Goal: Task Accomplishment & Management: Use online tool/utility

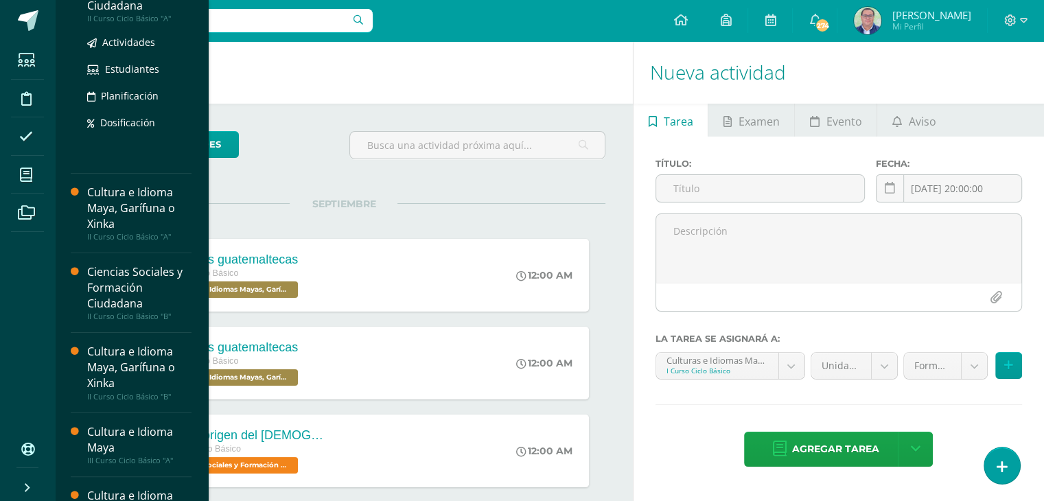
scroll to position [206, 0]
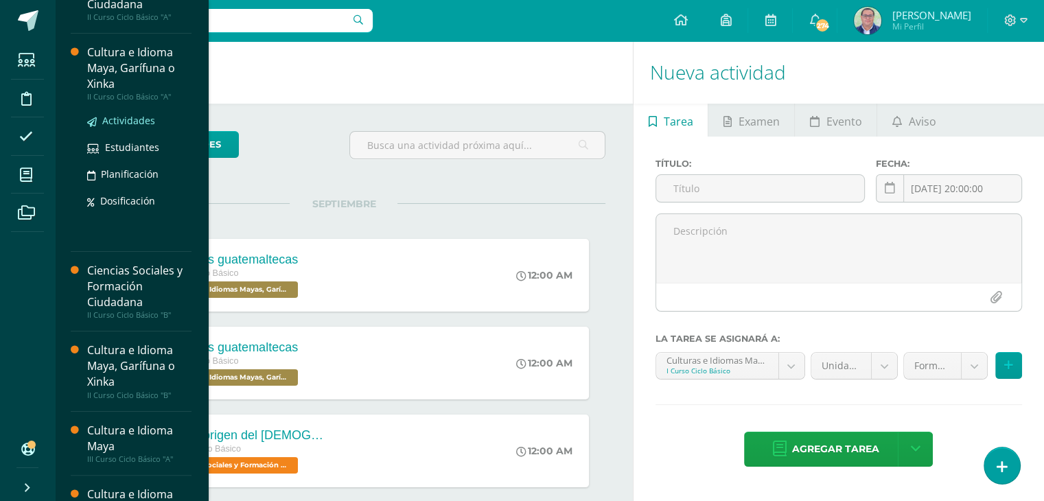
click at [131, 119] on span "Actividades" at bounding box center [128, 120] width 53 height 13
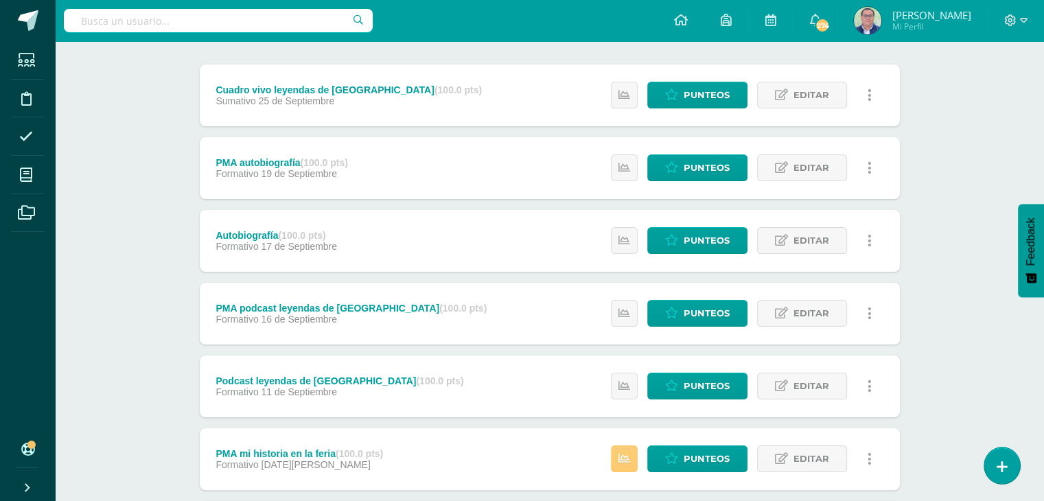
scroll to position [317, 0]
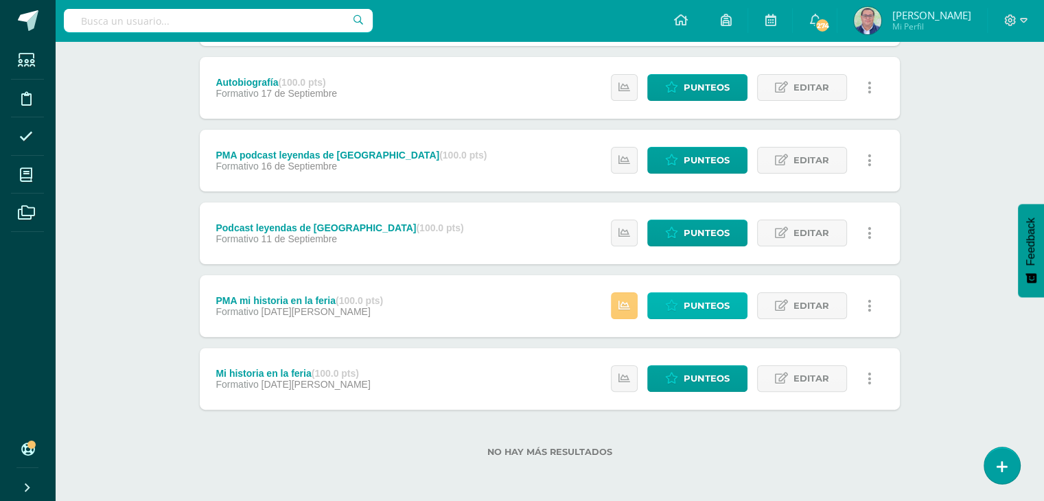
click at [684, 305] on span "Punteos" at bounding box center [706, 305] width 46 height 25
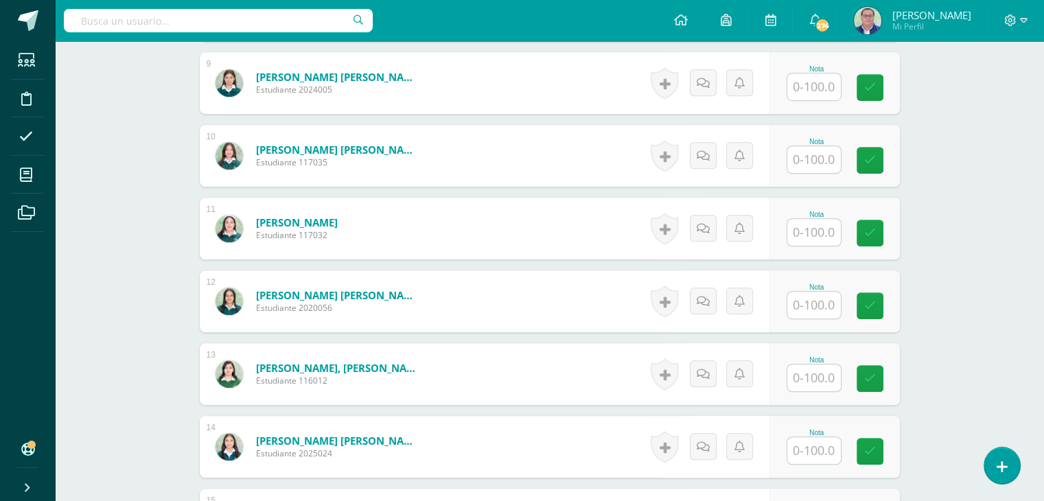
scroll to position [1030, 0]
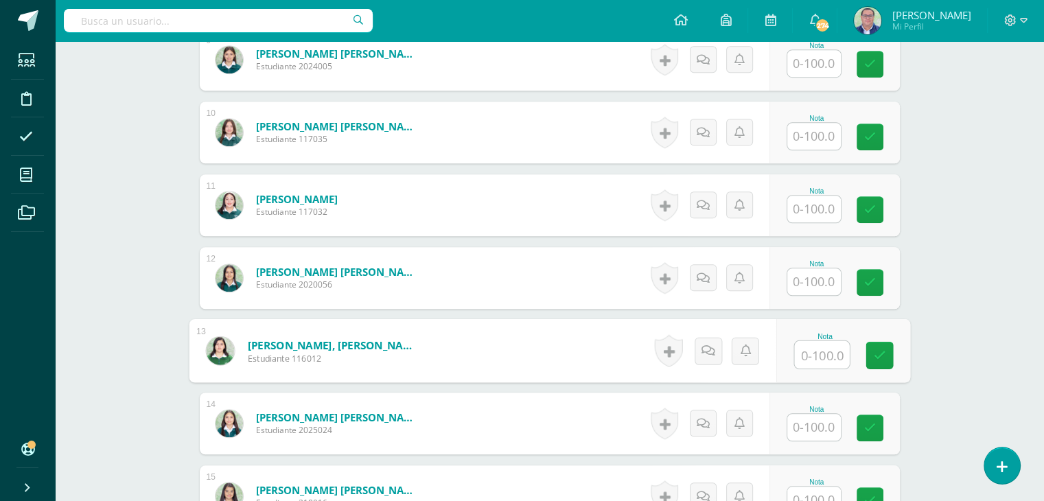
click at [812, 358] on input "text" at bounding box center [821, 354] width 55 height 27
type input "90"
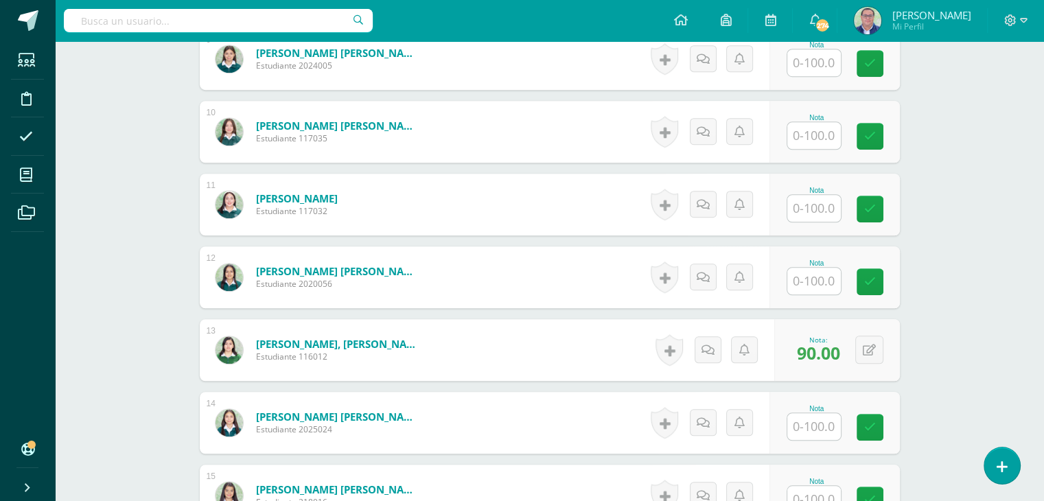
click at [967, 351] on div "Cultura e Idioma Maya, Garífuna o Xinka II Curso Ciclo Básico "A" Herramientas …" at bounding box center [549, 102] width 989 height 2182
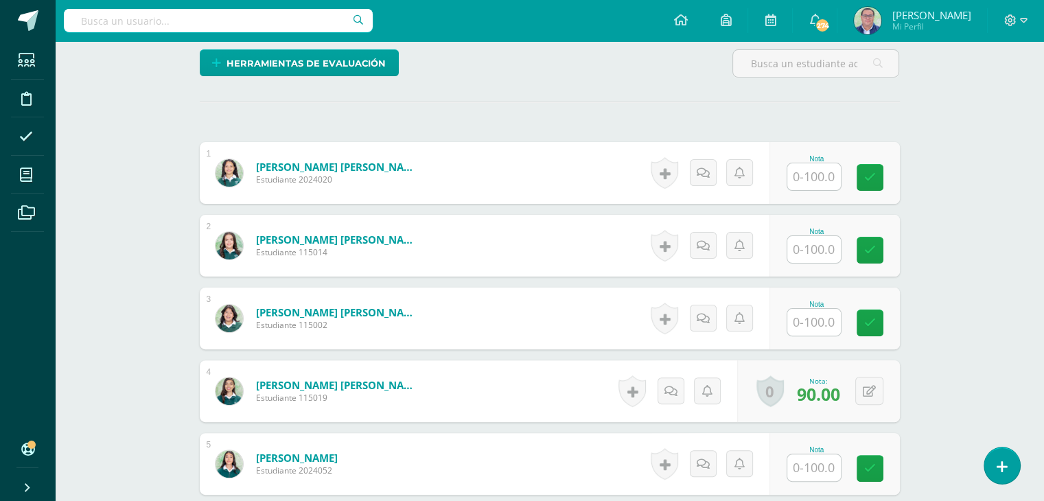
scroll to position [343, 0]
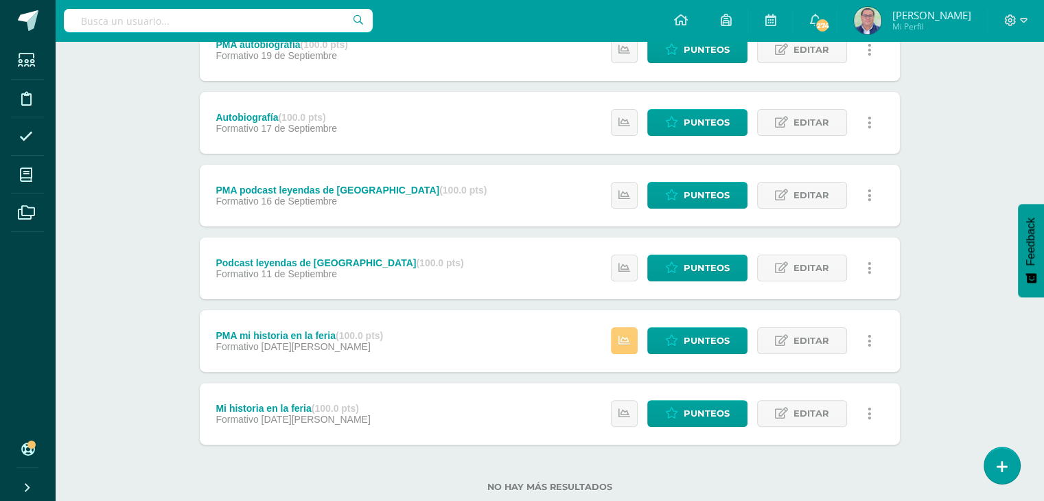
scroll to position [248, 0]
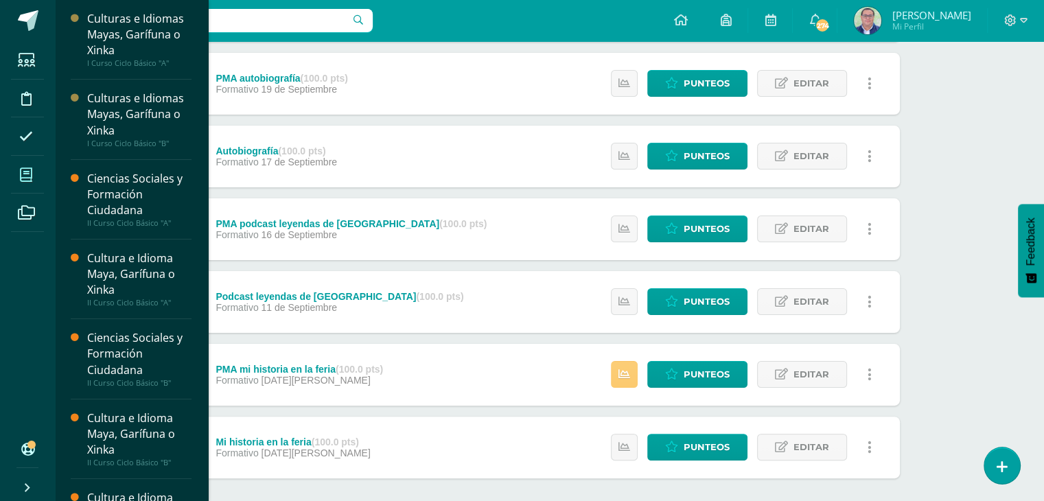
click at [30, 176] on icon at bounding box center [26, 175] width 12 height 14
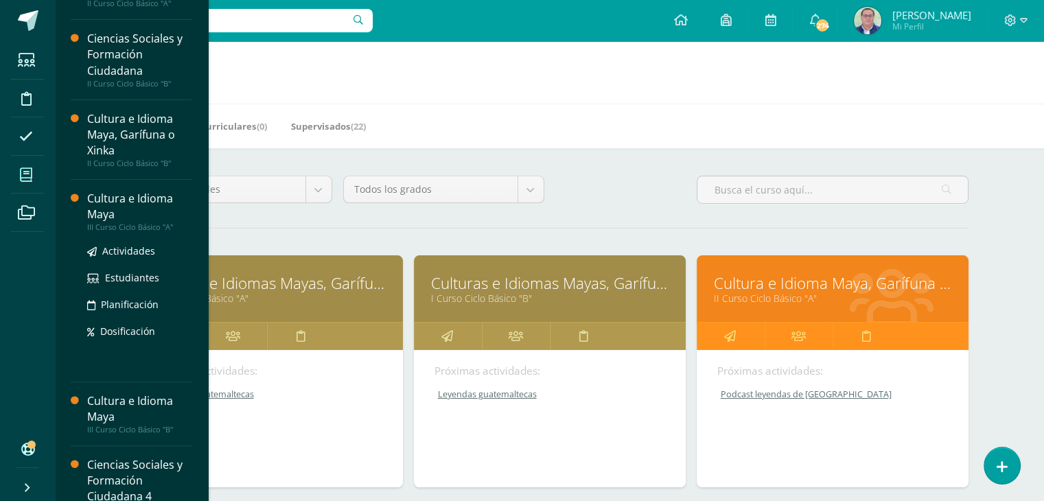
scroll to position [311, 0]
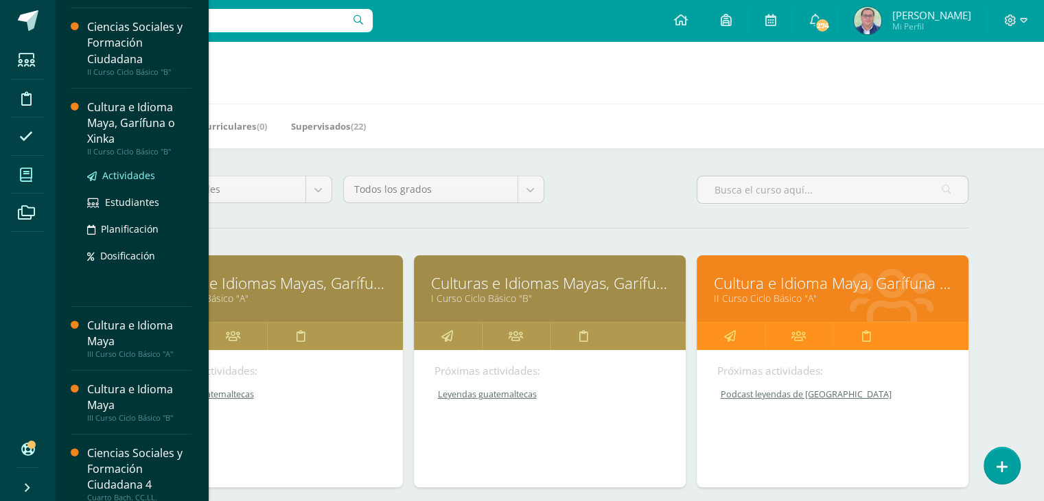
click at [118, 172] on span "Actividades" at bounding box center [128, 175] width 53 height 13
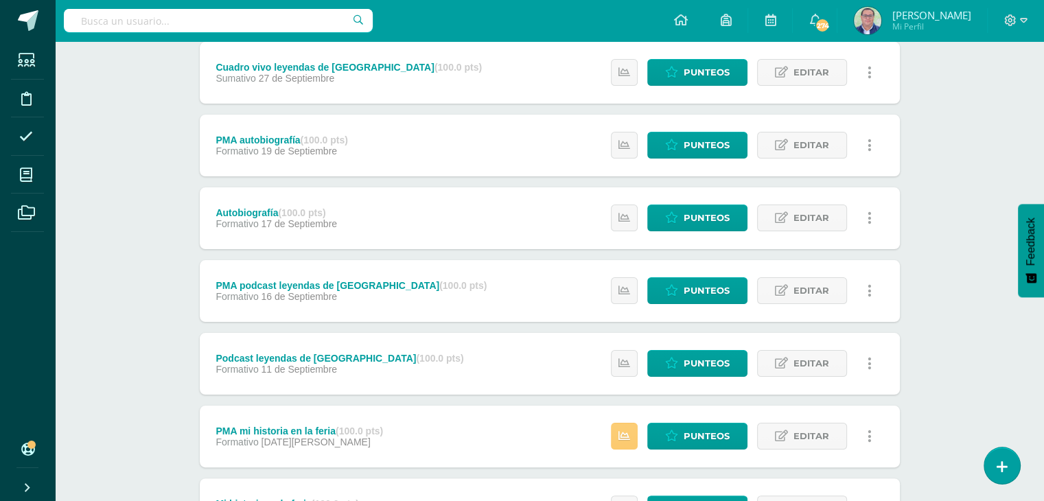
scroll to position [317, 0]
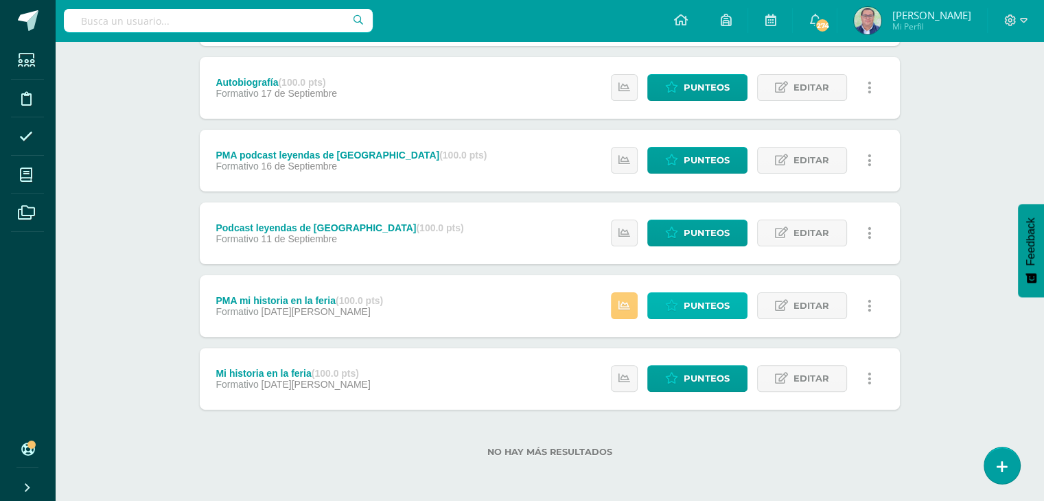
click at [683, 299] on link "Punteos" at bounding box center [697, 305] width 100 height 27
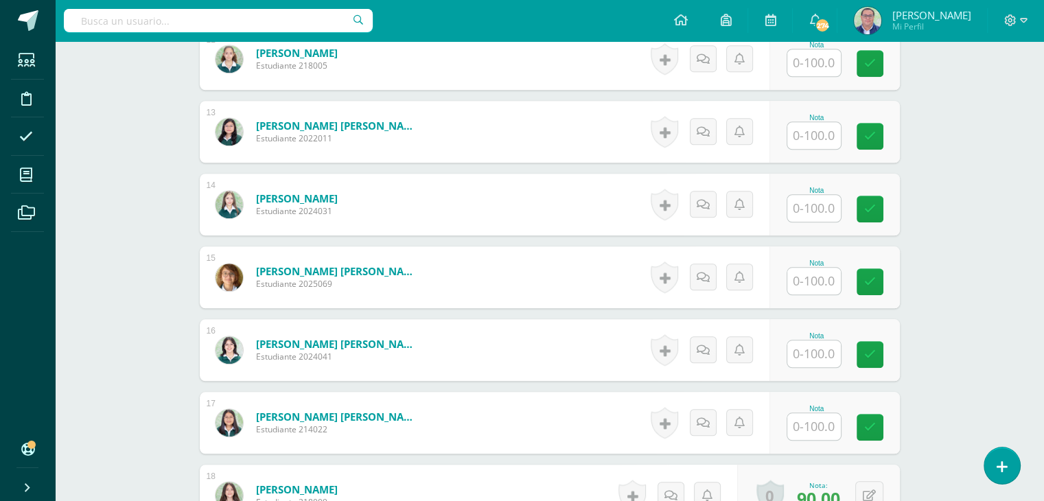
scroll to position [1281, 0]
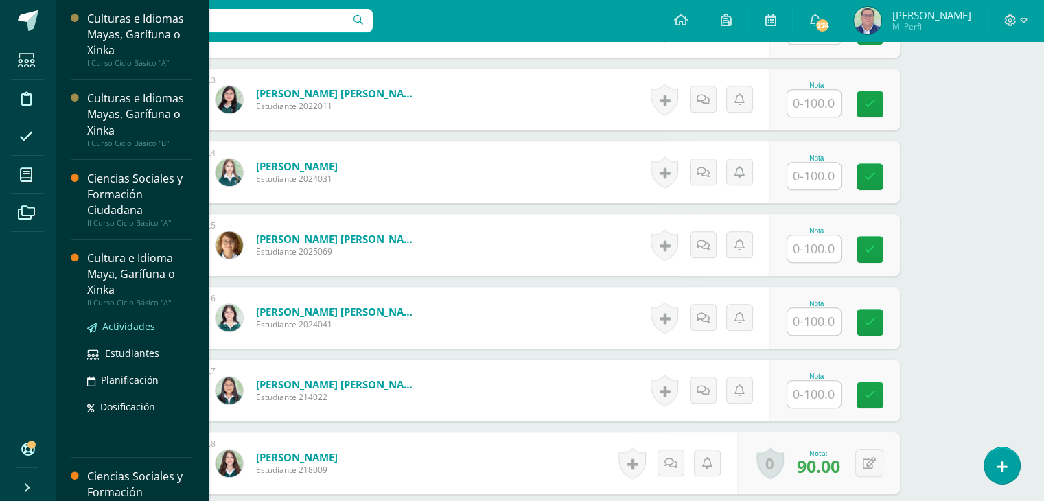
click at [121, 328] on span "Actividades" at bounding box center [128, 326] width 53 height 13
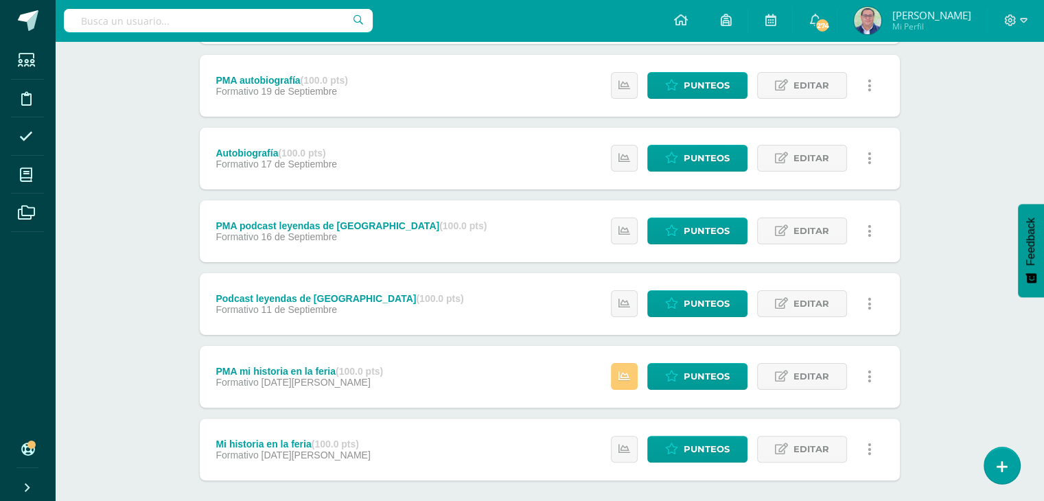
scroll to position [317, 0]
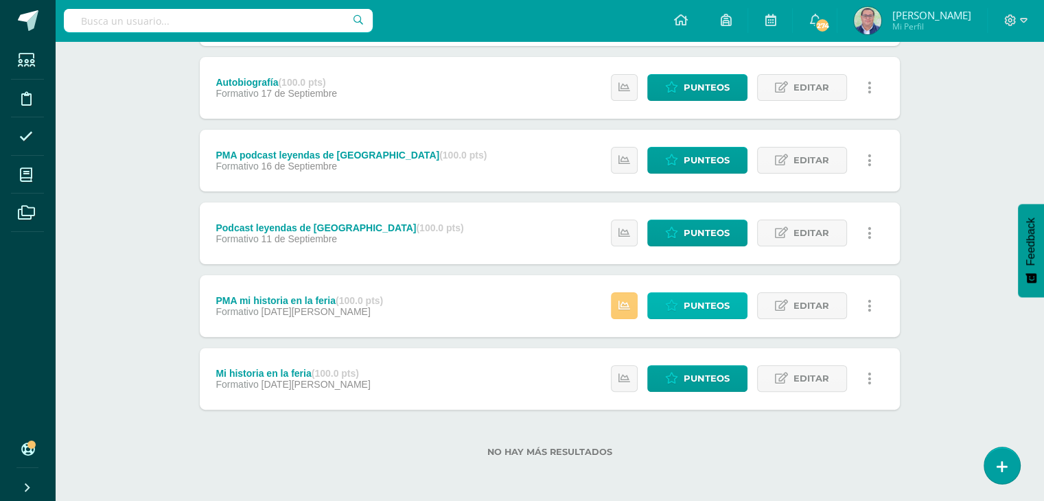
click at [711, 303] on span "Punteos" at bounding box center [706, 305] width 46 height 25
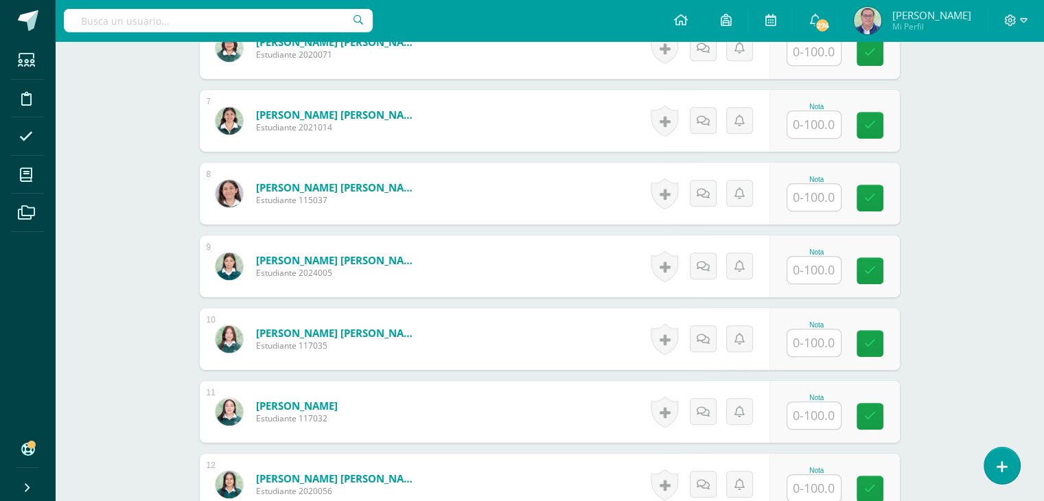
scroll to position [823, 0]
click at [818, 341] on input "text" at bounding box center [821, 342] width 55 height 27
type input "85"
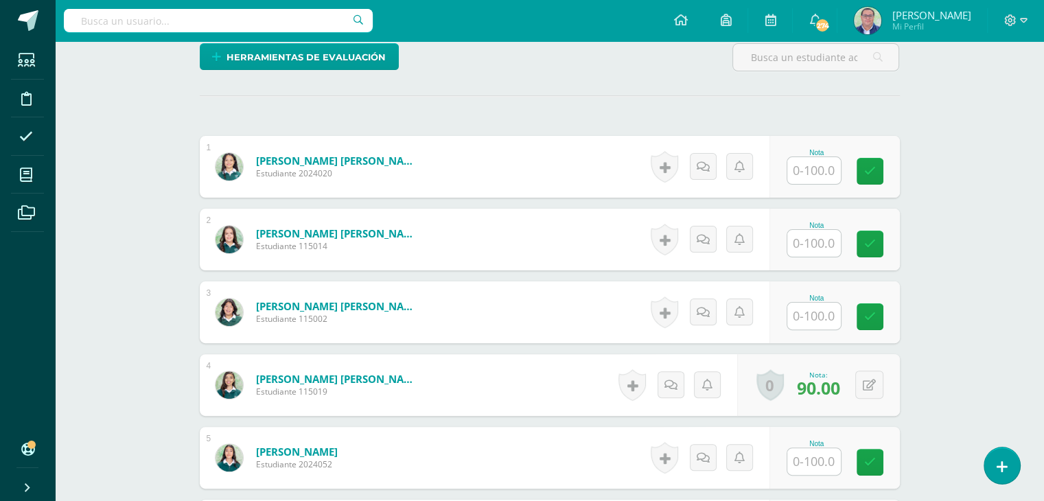
scroll to position [275, 0]
